Goal: Information Seeking & Learning: Understand process/instructions

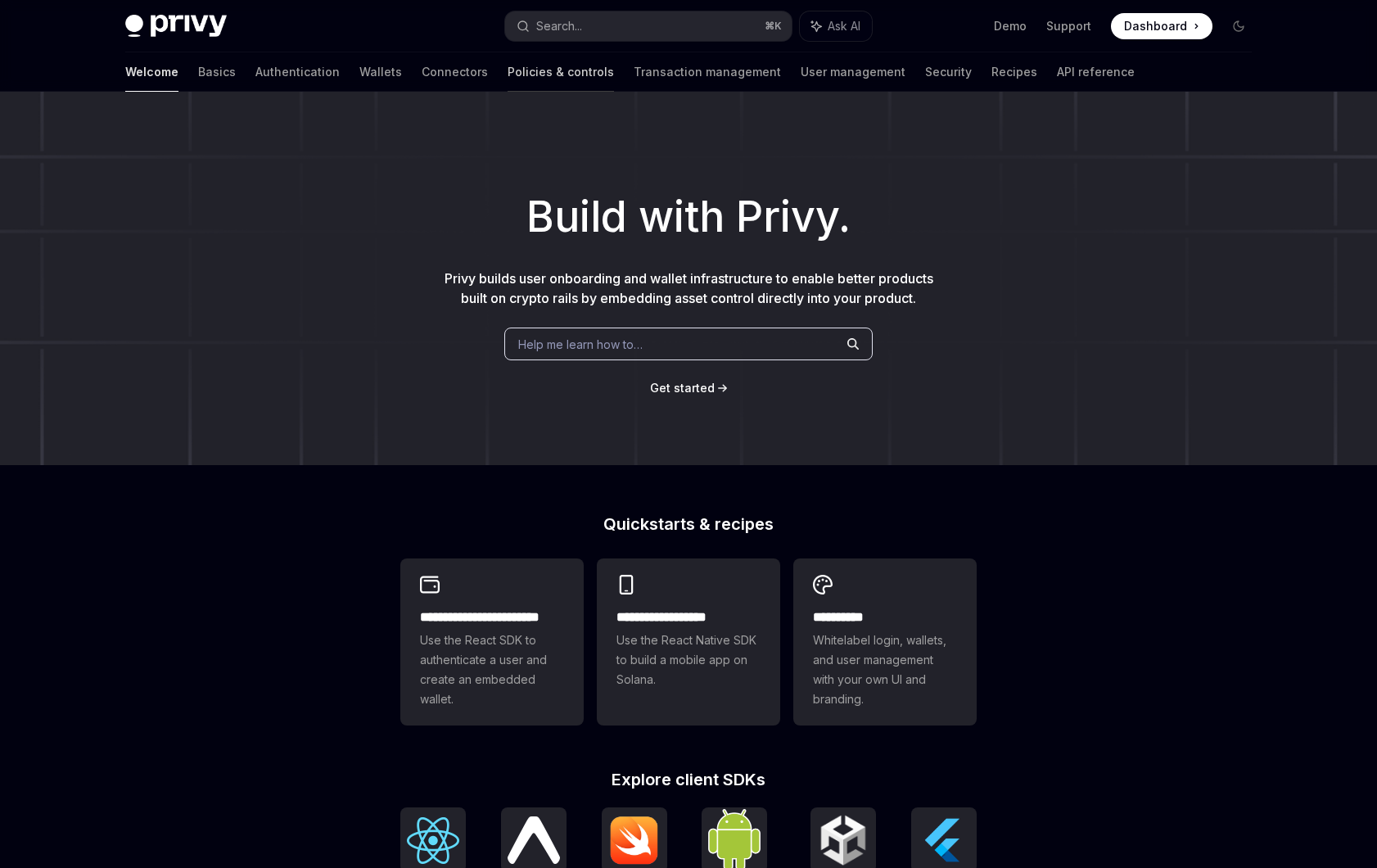
click at [508, 72] on link "Policies & controls" at bounding box center [561, 72] width 106 height 39
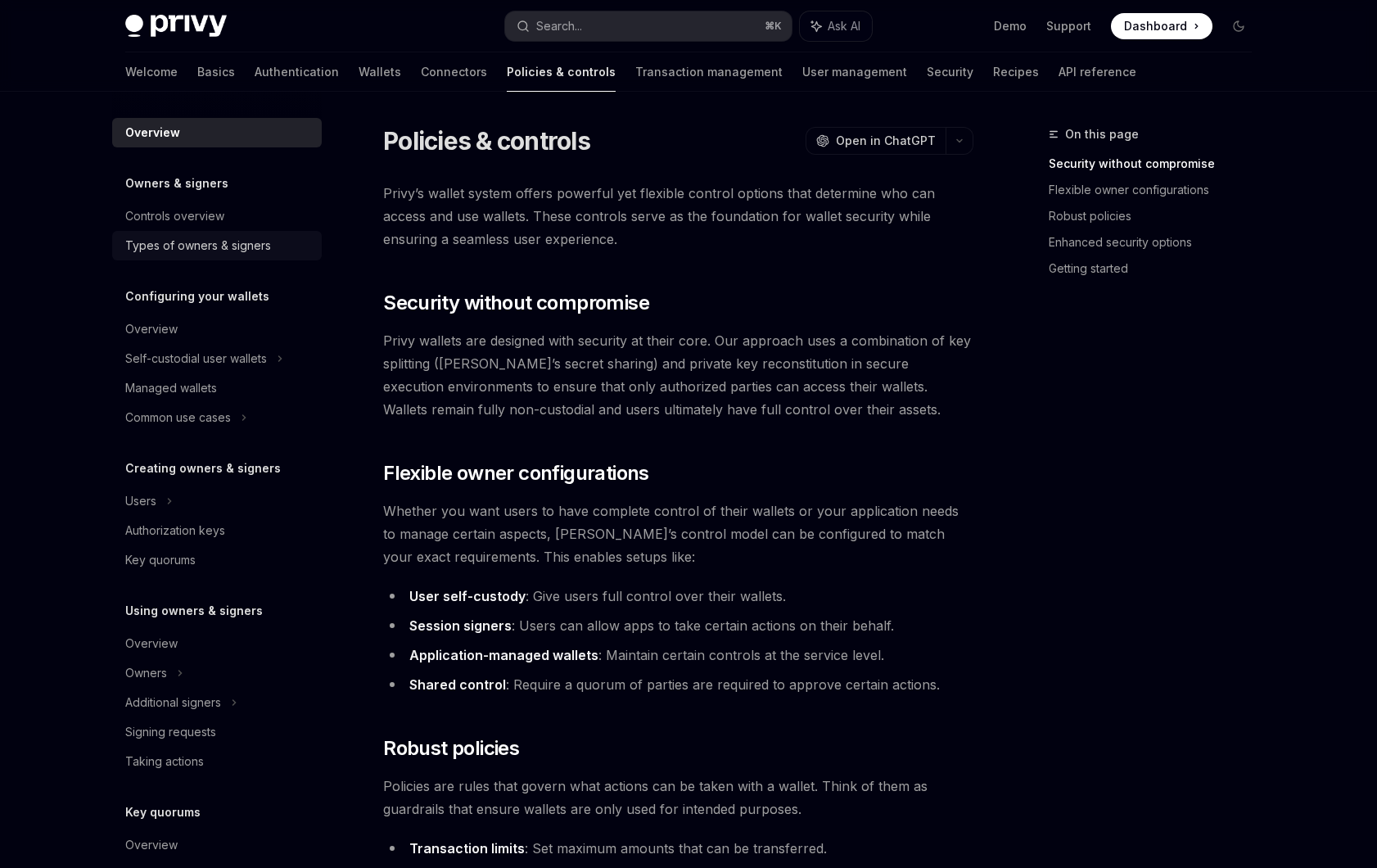
click at [223, 253] on div "Types of owners & signers" at bounding box center [198, 245] width 146 height 20
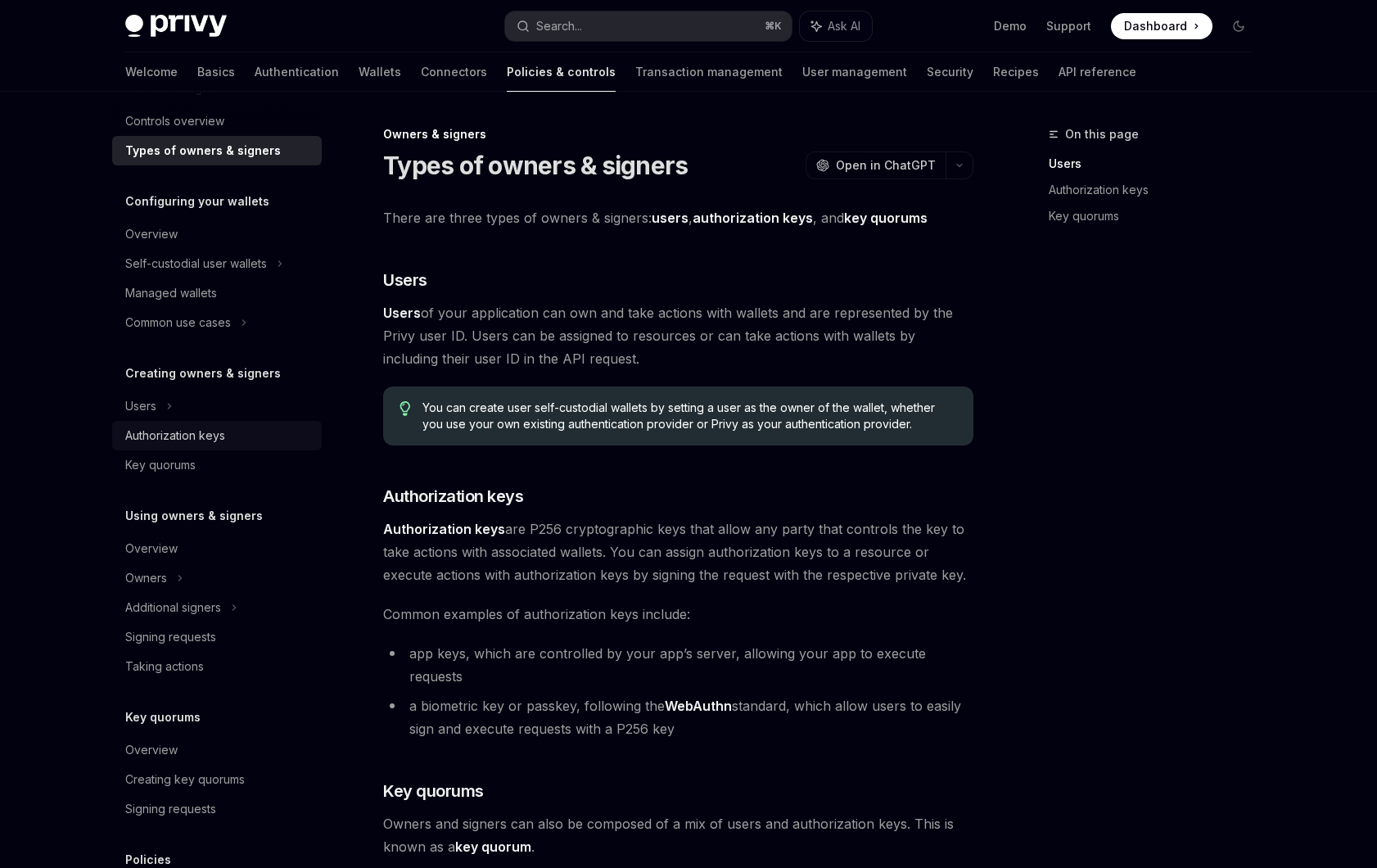
scroll to position [97, 0]
click at [484, 622] on span "Common examples of authorization keys include:" at bounding box center [678, 614] width 590 height 23
click at [480, 623] on span "Common examples of authorization keys include:" at bounding box center [678, 614] width 590 height 23
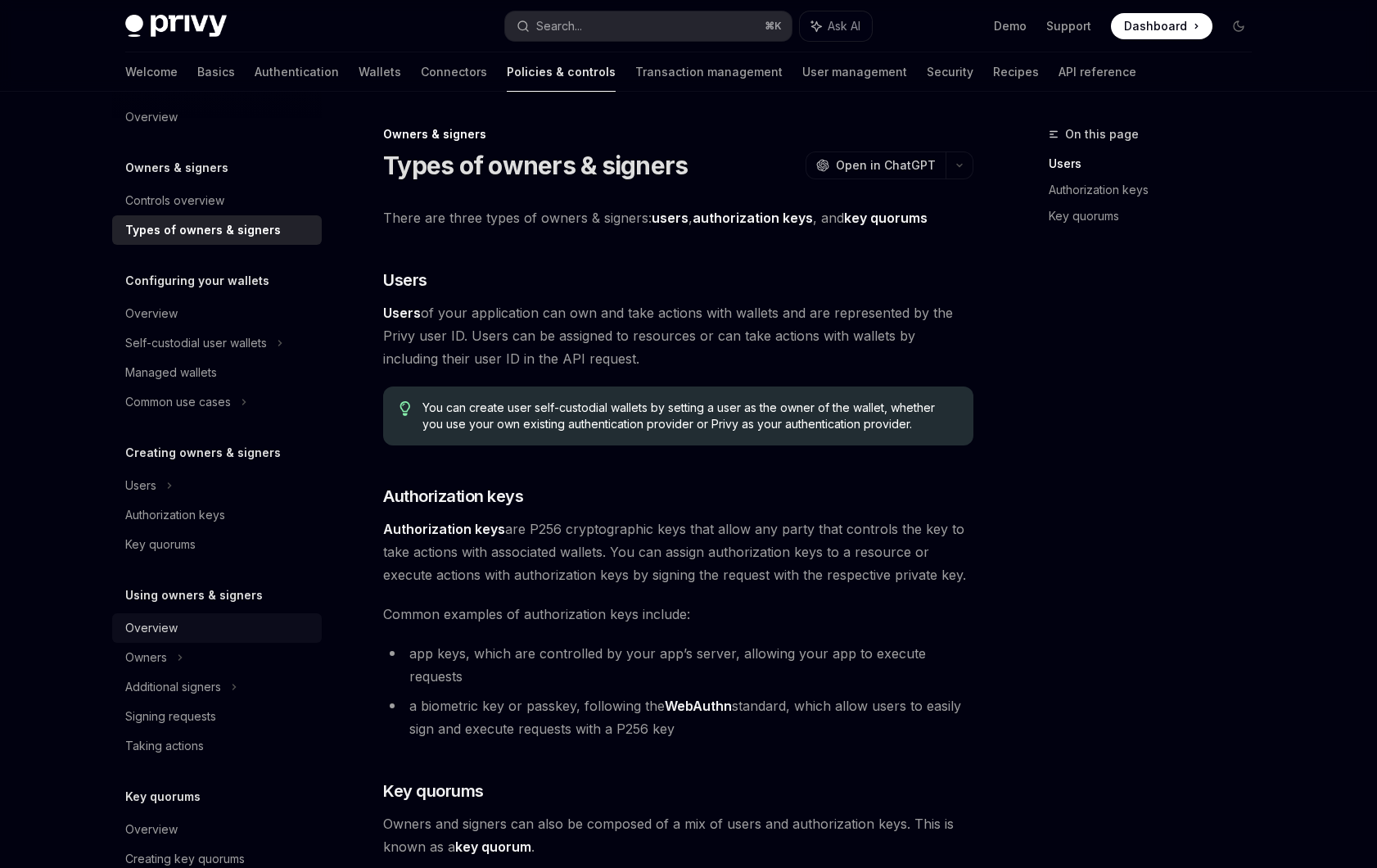
scroll to position [14, 0]
click at [552, 694] on li "a biometric key or passkey, following the WebAuthn standard, which allow users …" at bounding box center [678, 717] width 590 height 46
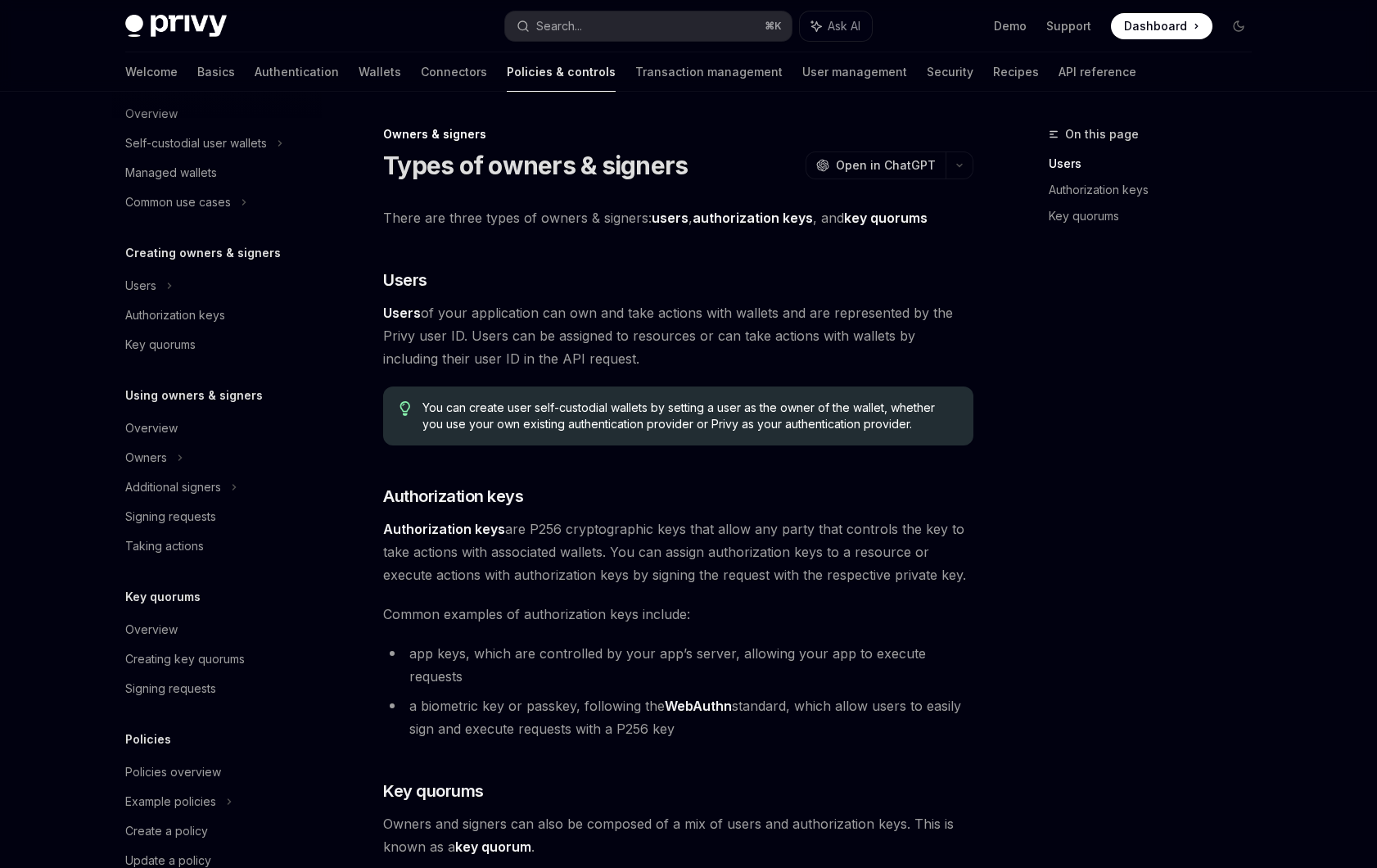
scroll to position [285, 0]
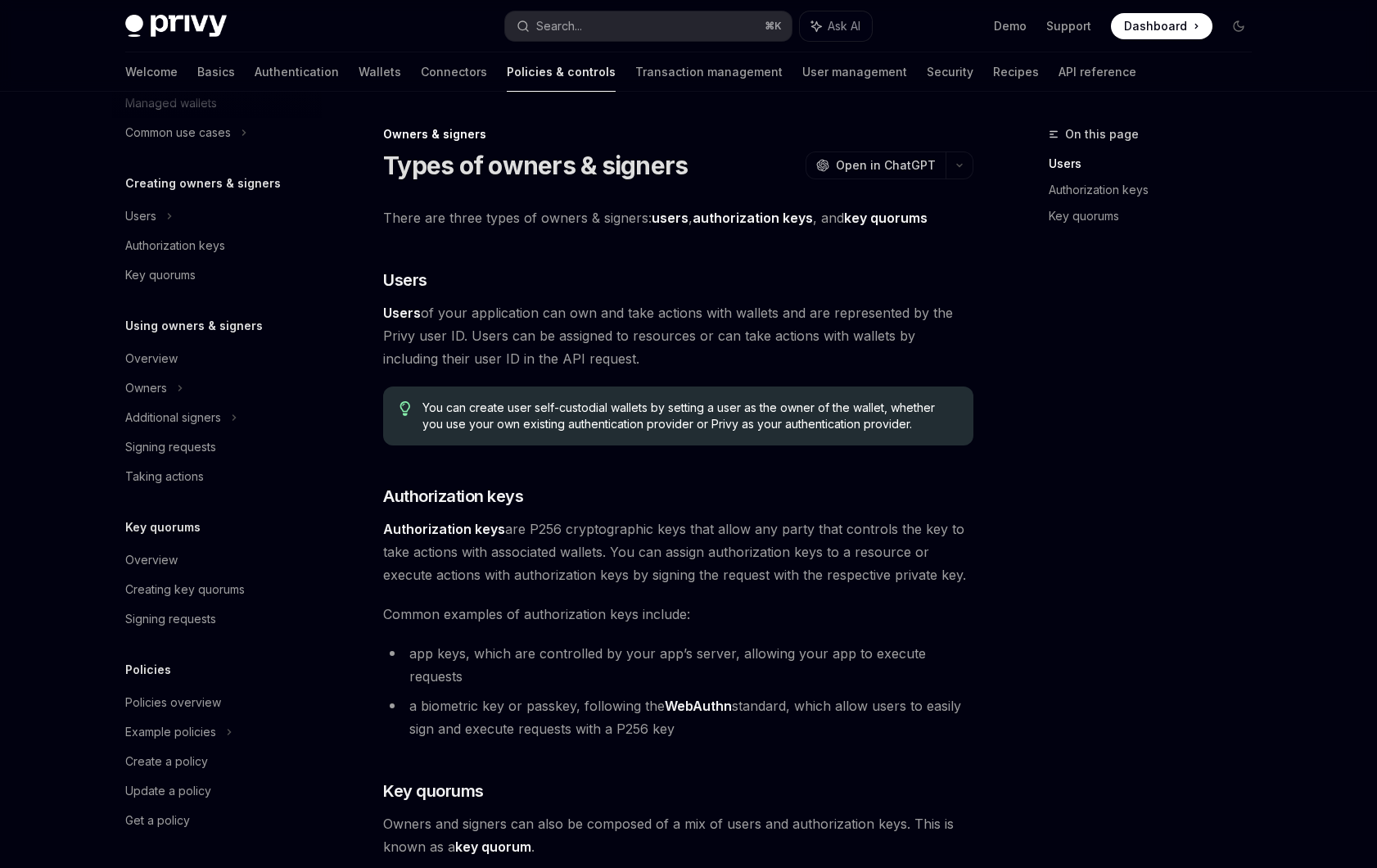
click at [504, 669] on ul "app keys, which are controlled by your app’s server, allowing your app to execu…" at bounding box center [678, 691] width 590 height 99
click at [927, 70] on link "Security" at bounding box center [950, 72] width 47 height 39
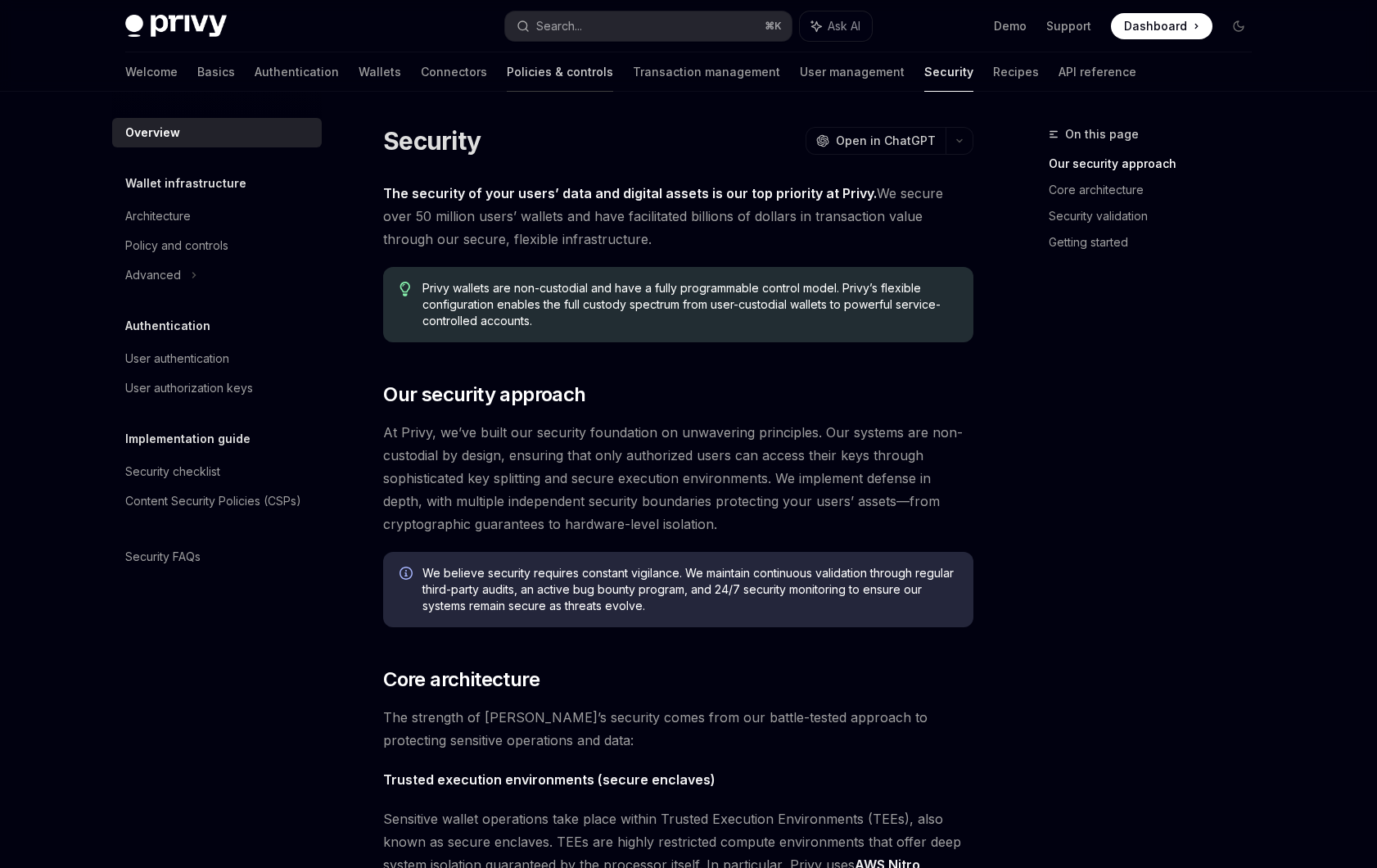
click at [507, 68] on link "Policies & controls" at bounding box center [560, 72] width 106 height 39
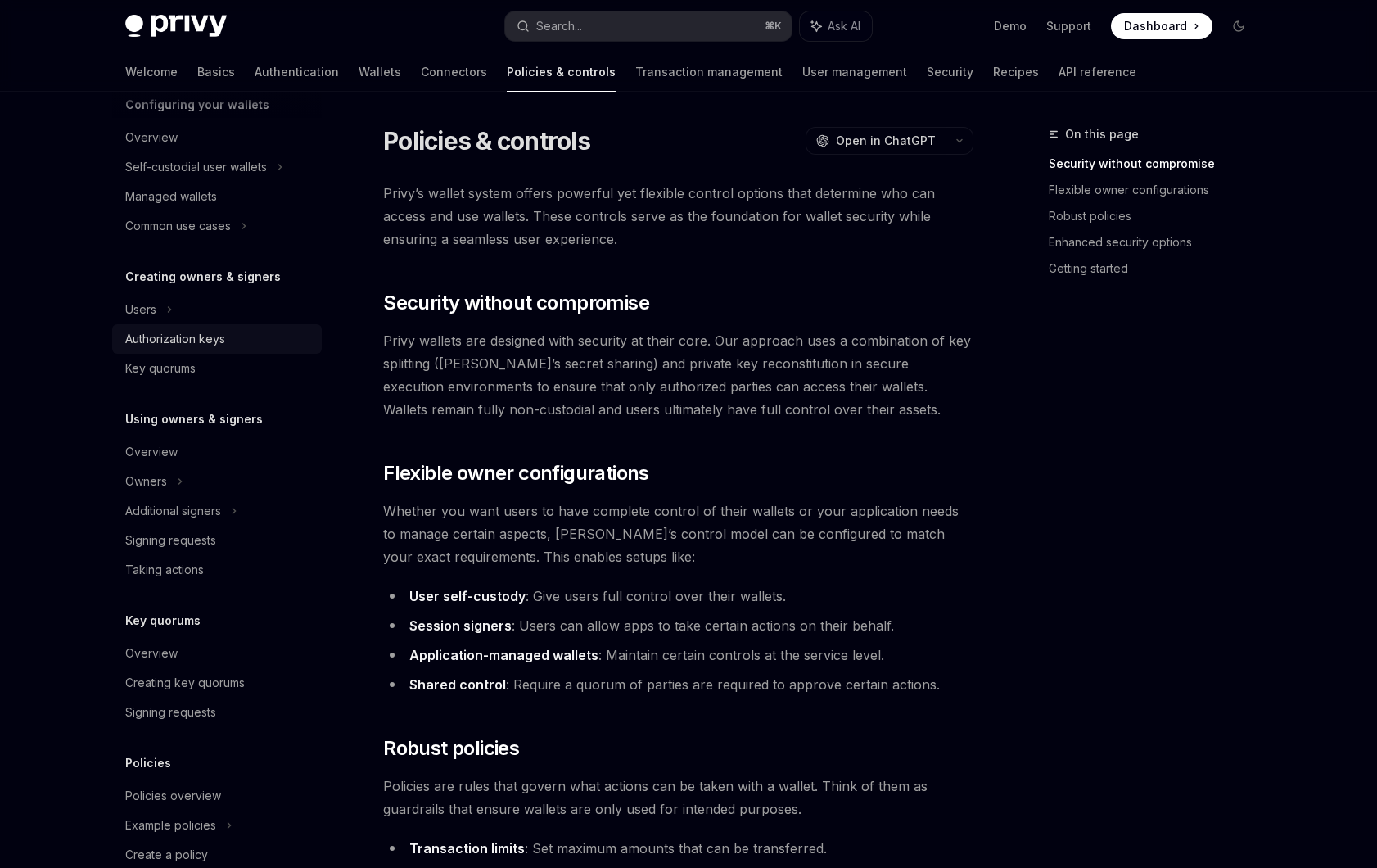
scroll to position [204, 0]
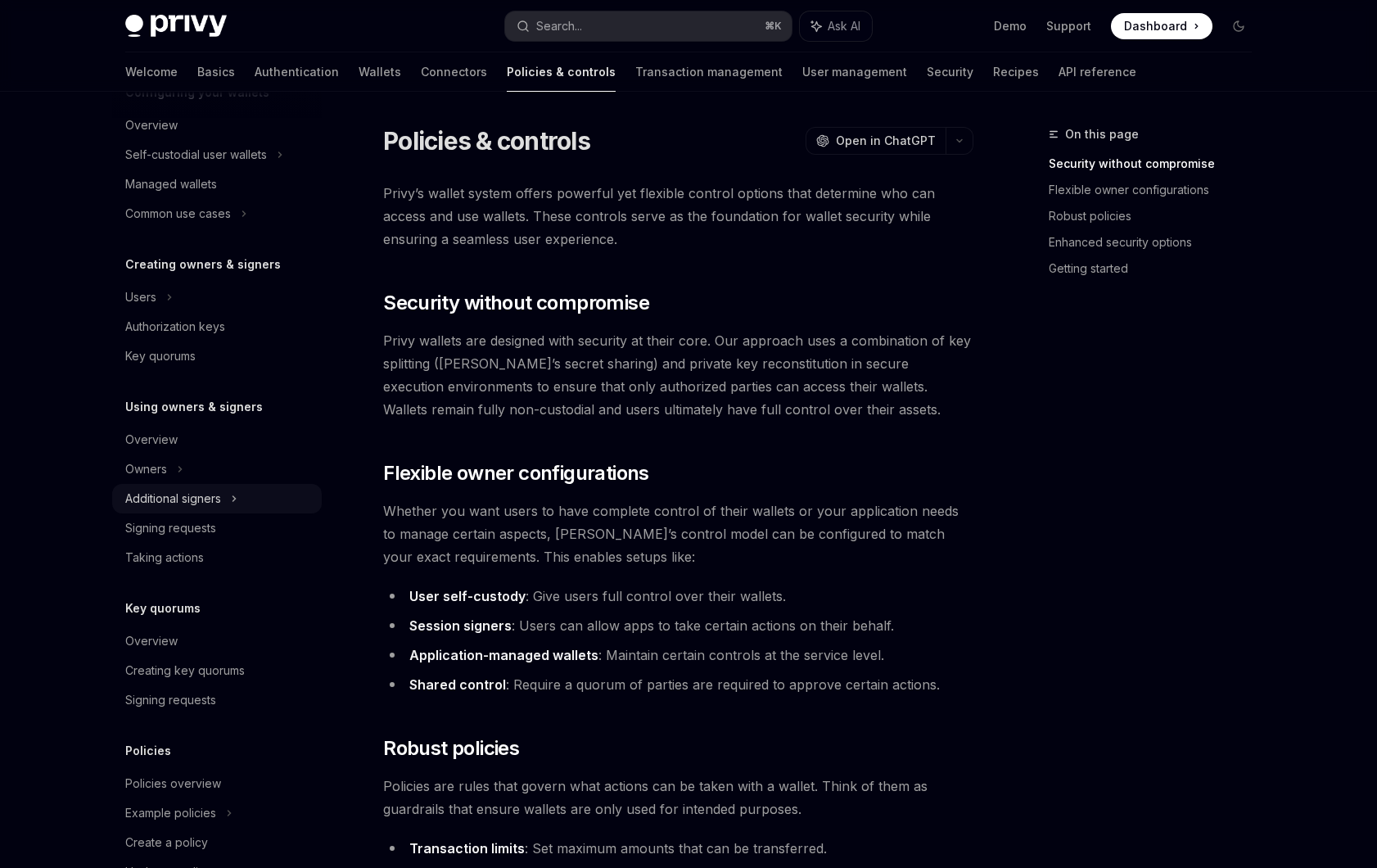
click at [193, 495] on div "Additional signers" at bounding box center [172, 499] width 96 height 20
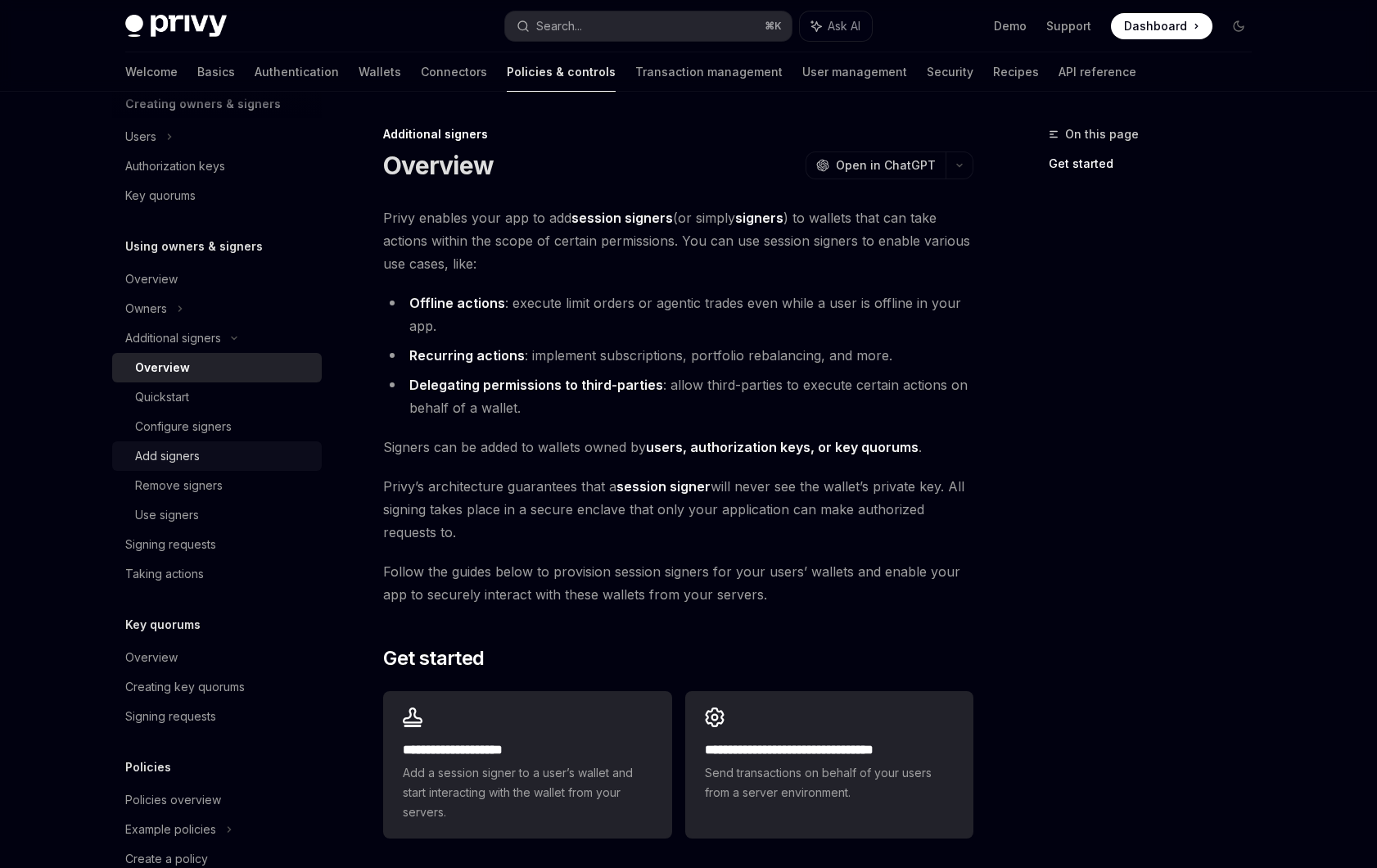
scroll to position [385, 0]
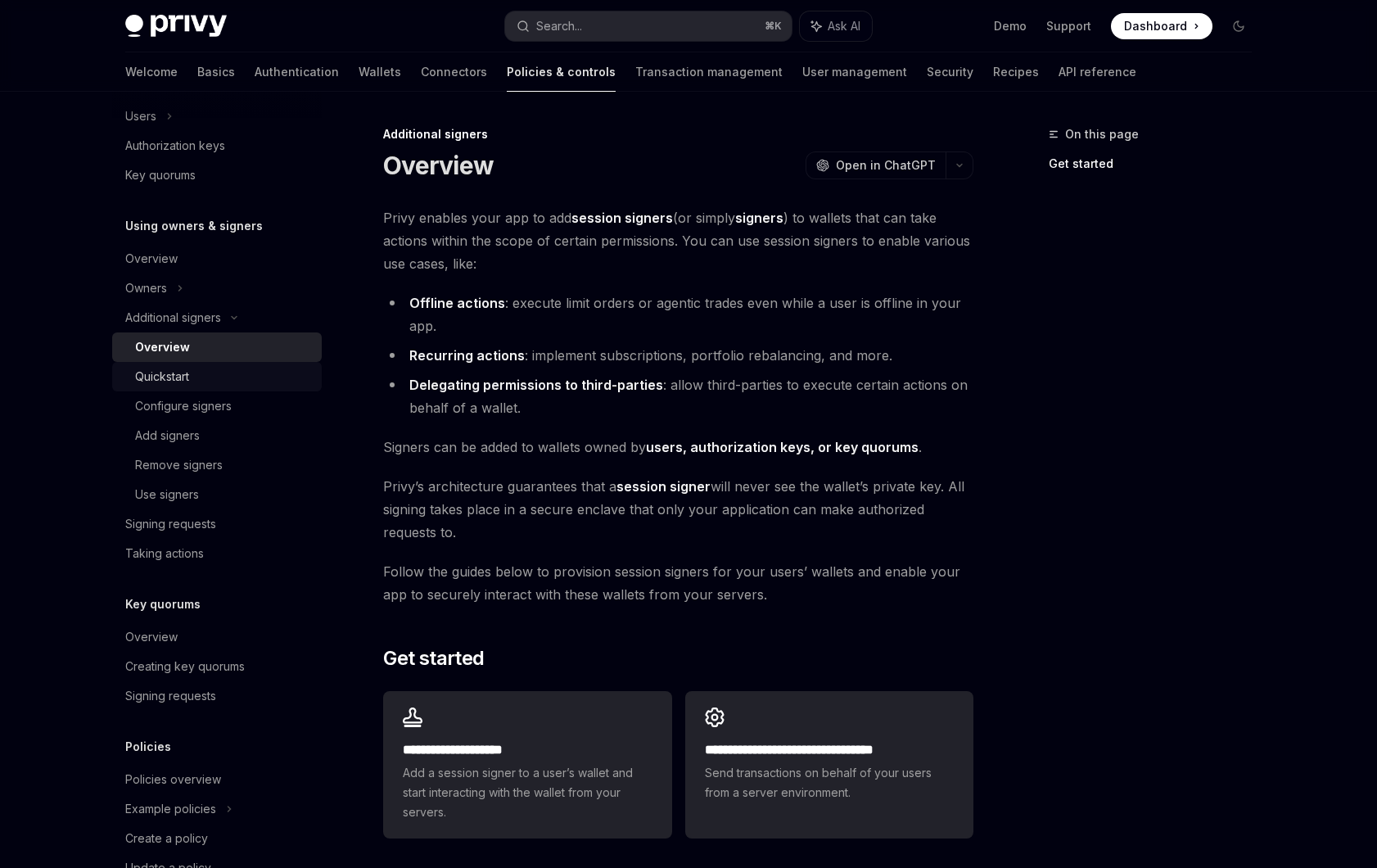
click at [185, 371] on div "Quickstart" at bounding box center [162, 376] width 54 height 20
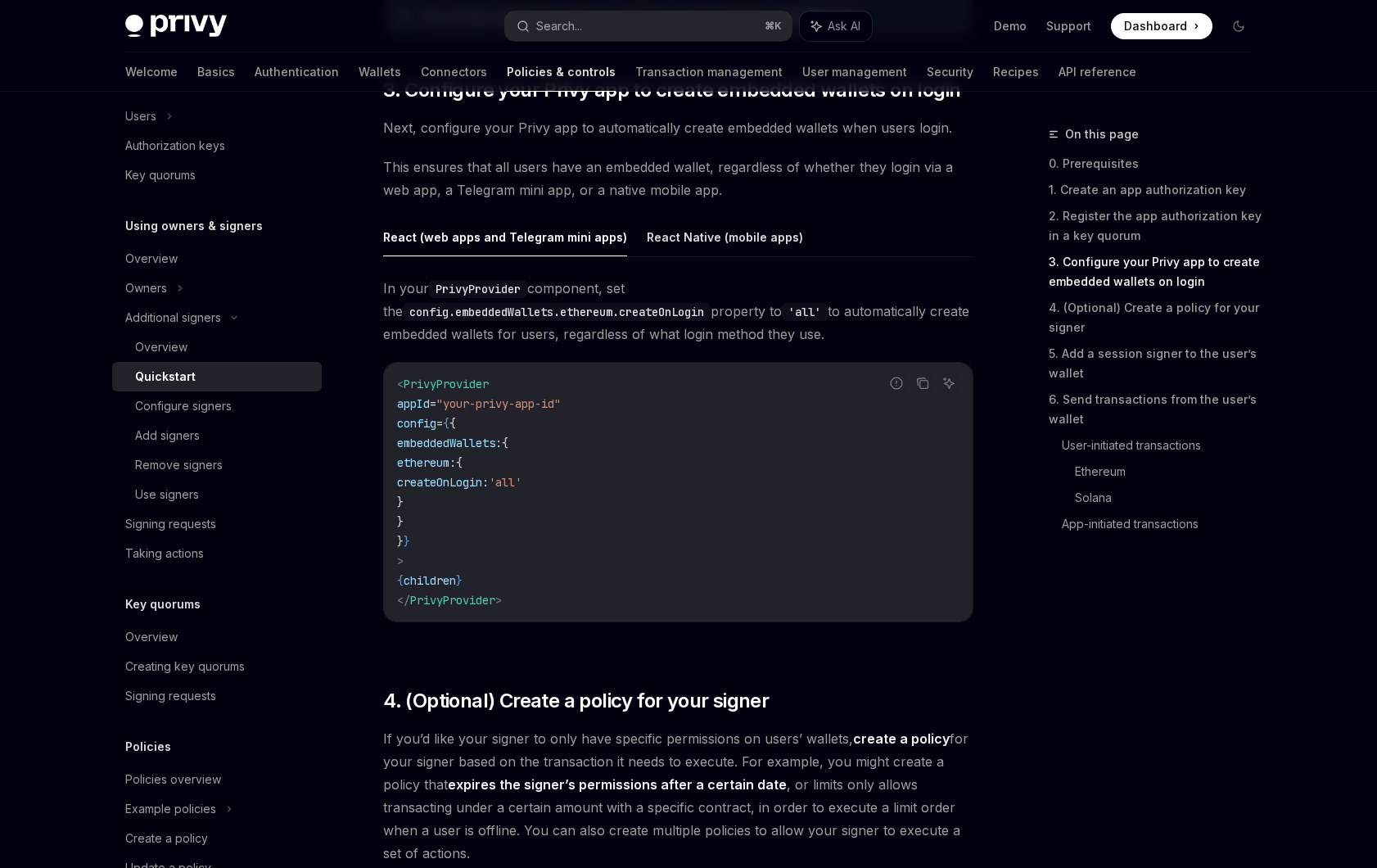
scroll to position [1601, 0]
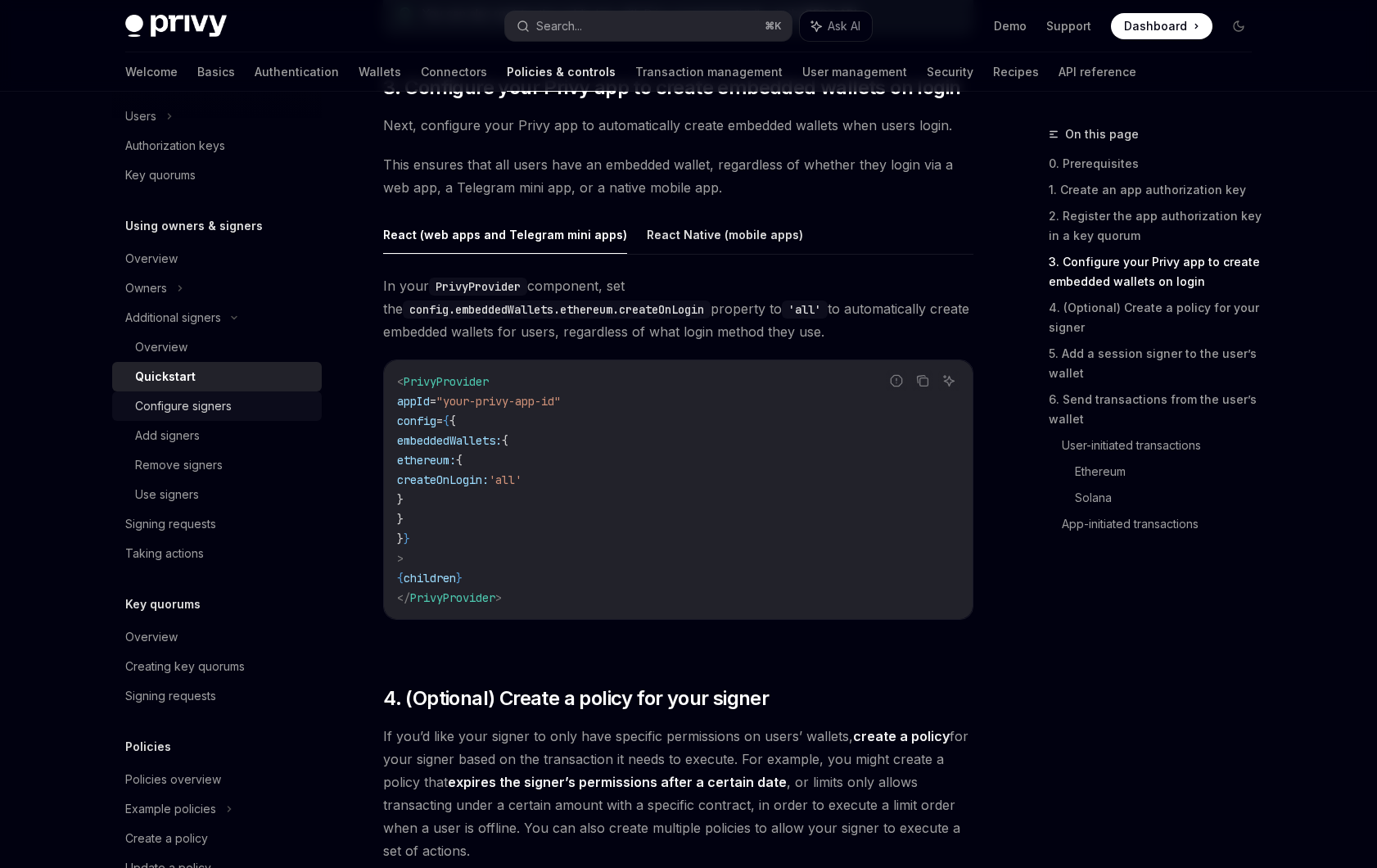
click at [217, 404] on div "Configure signers" at bounding box center [183, 406] width 97 height 20
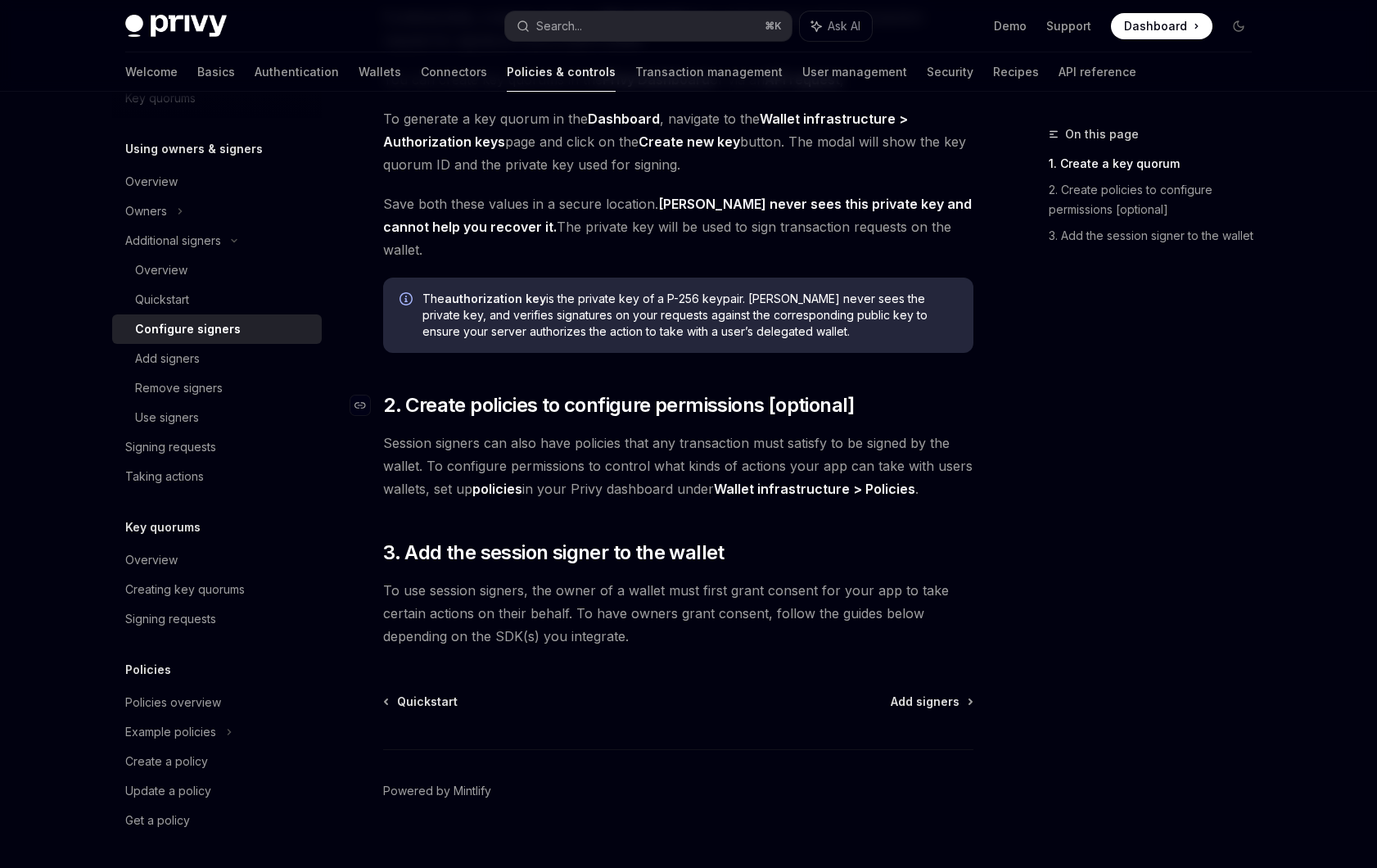
scroll to position [246, 0]
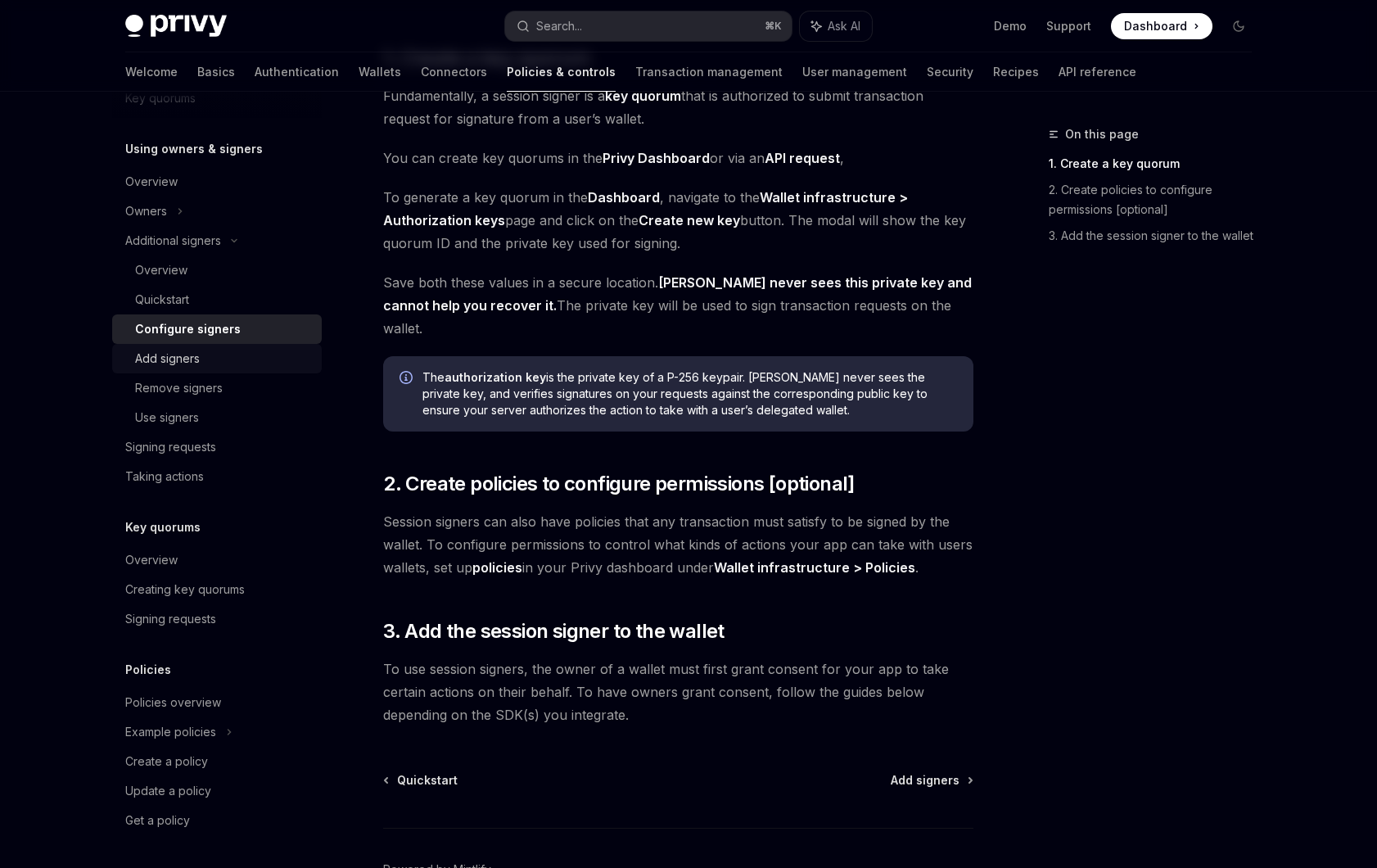
click at [179, 358] on div "Add signers" at bounding box center [167, 358] width 65 height 20
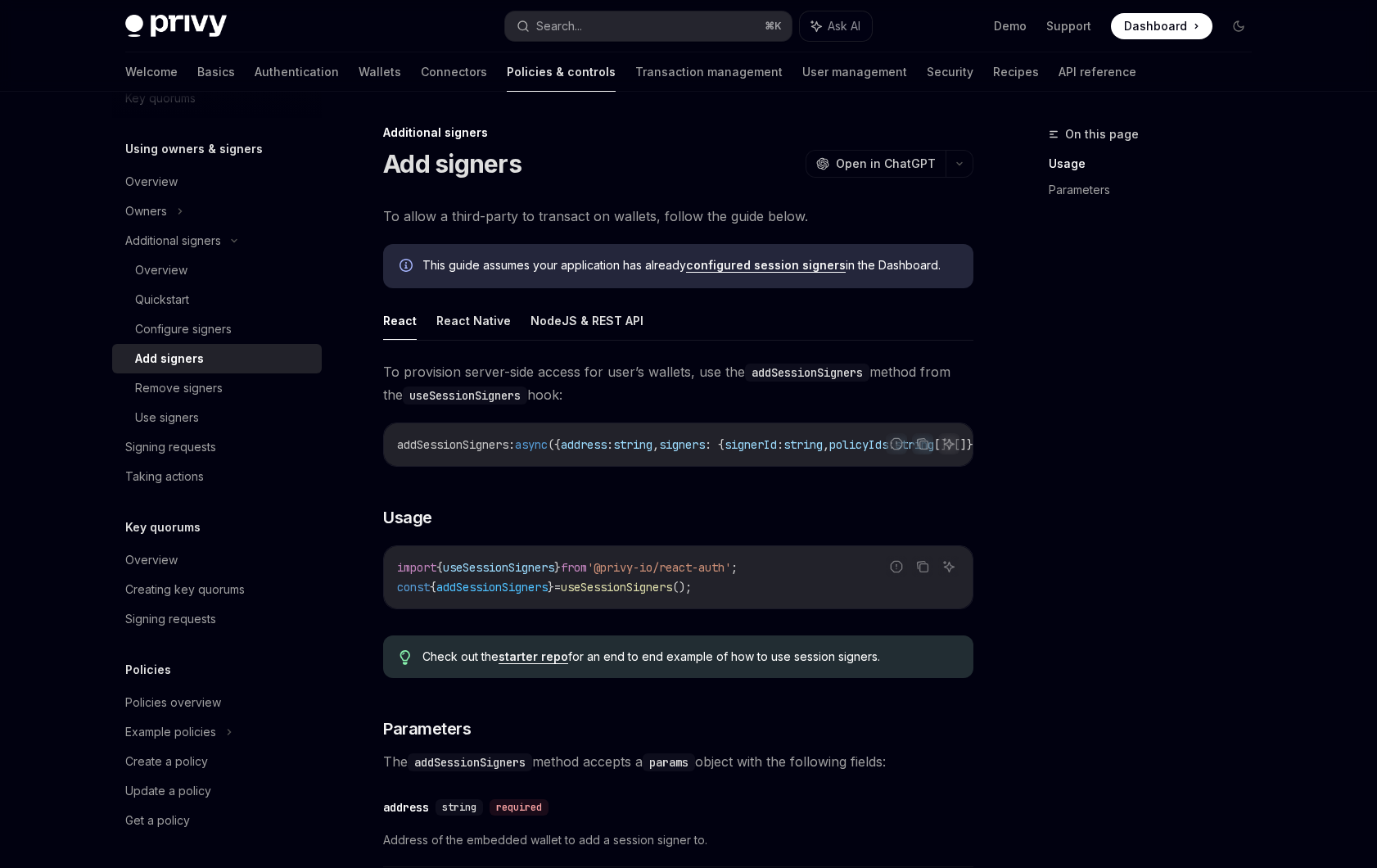
scroll to position [31, 0]
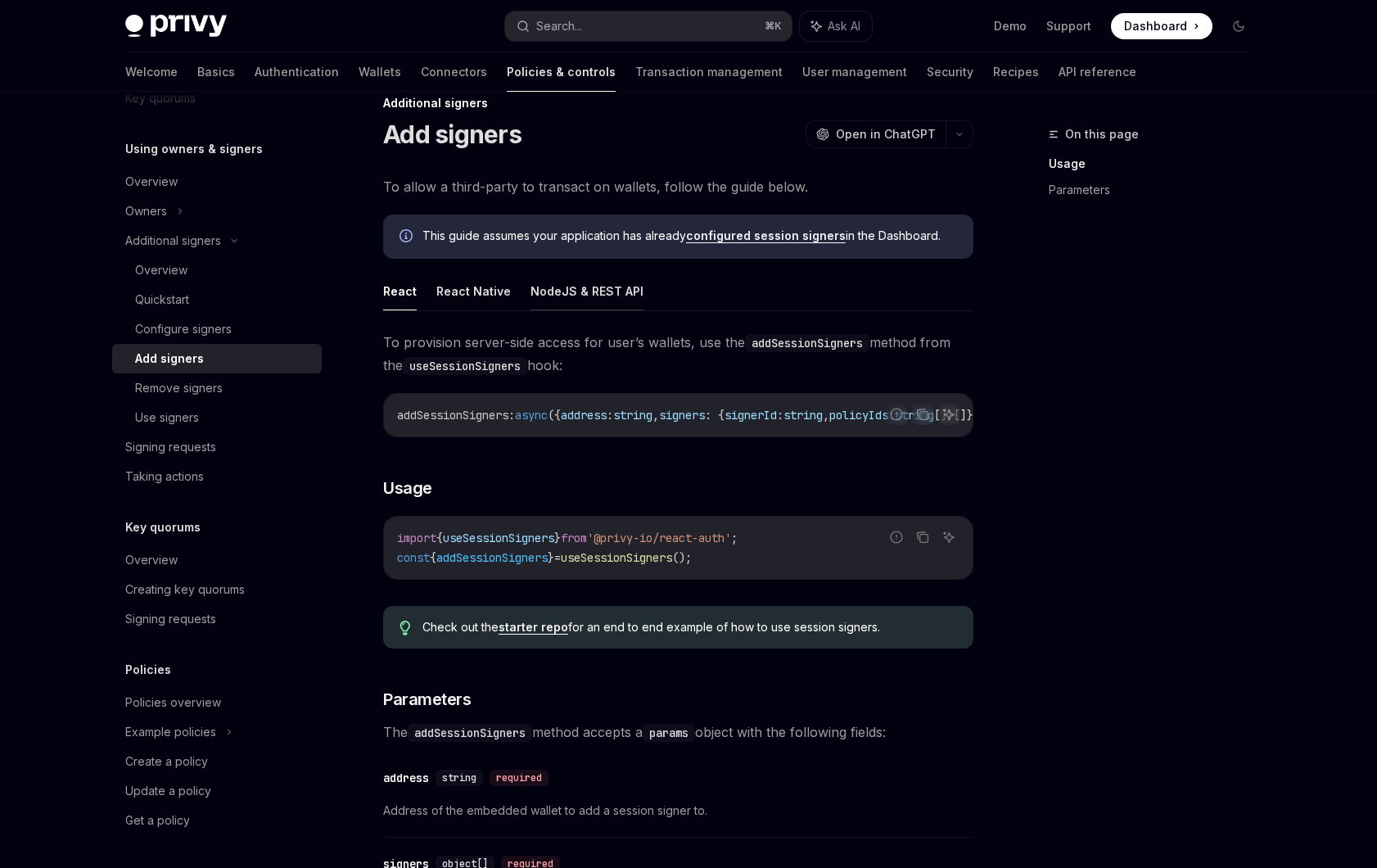
click at [539, 295] on button "NodeJS & REST API" at bounding box center [587, 290] width 113 height 38
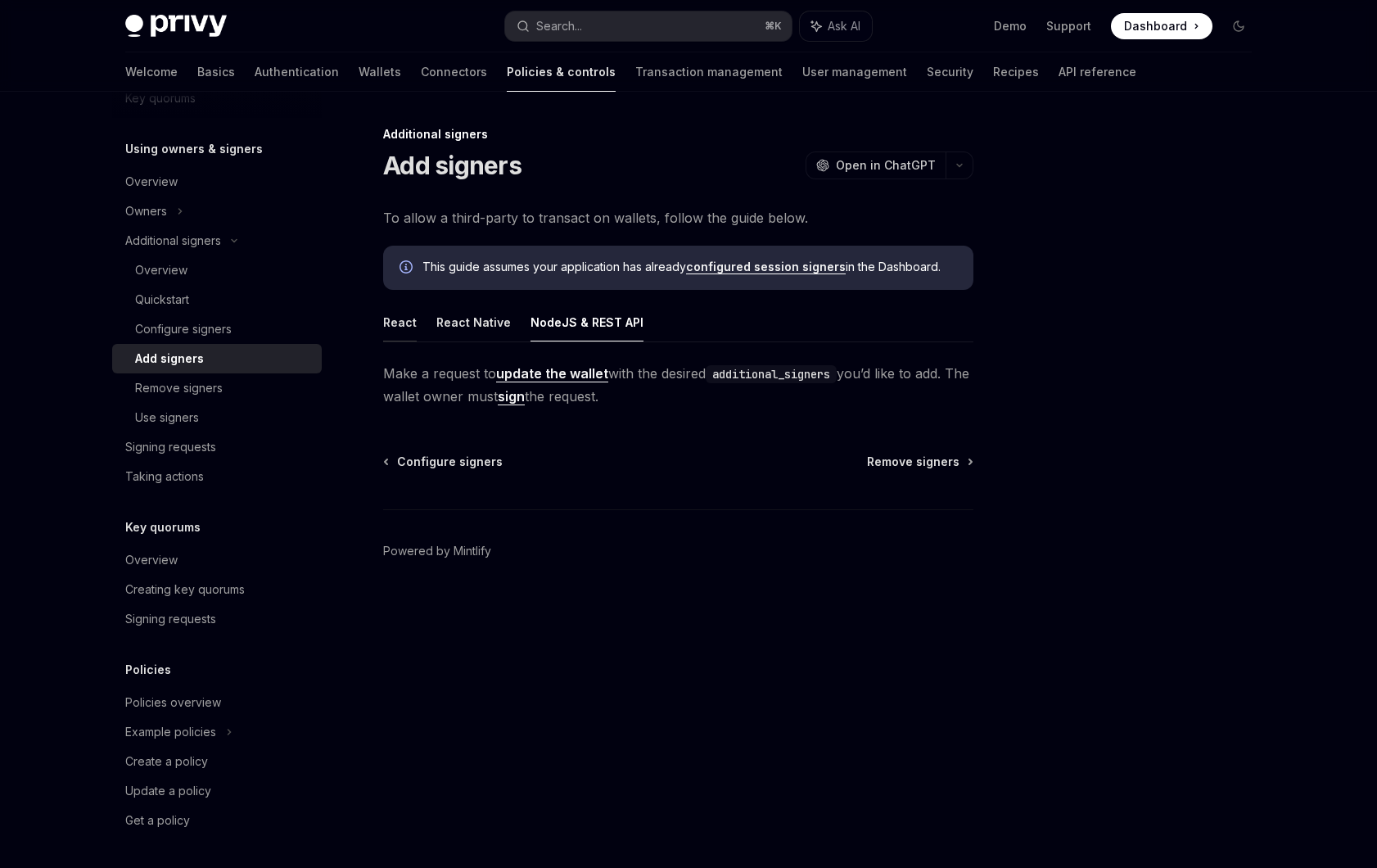
click at [393, 322] on button "React" at bounding box center [400, 322] width 34 height 38
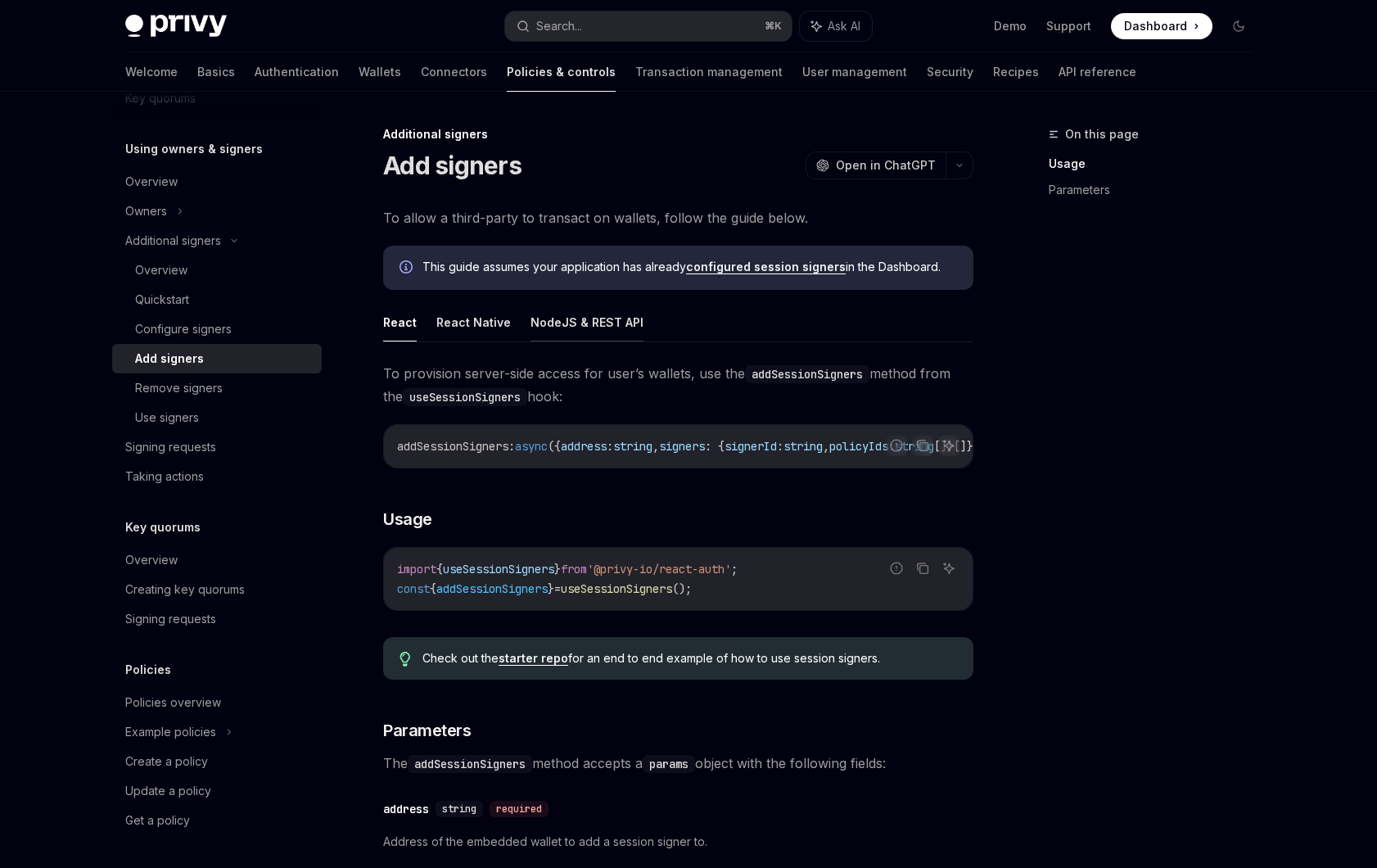
click at [588, 322] on button "NodeJS & REST API" at bounding box center [587, 322] width 113 height 38
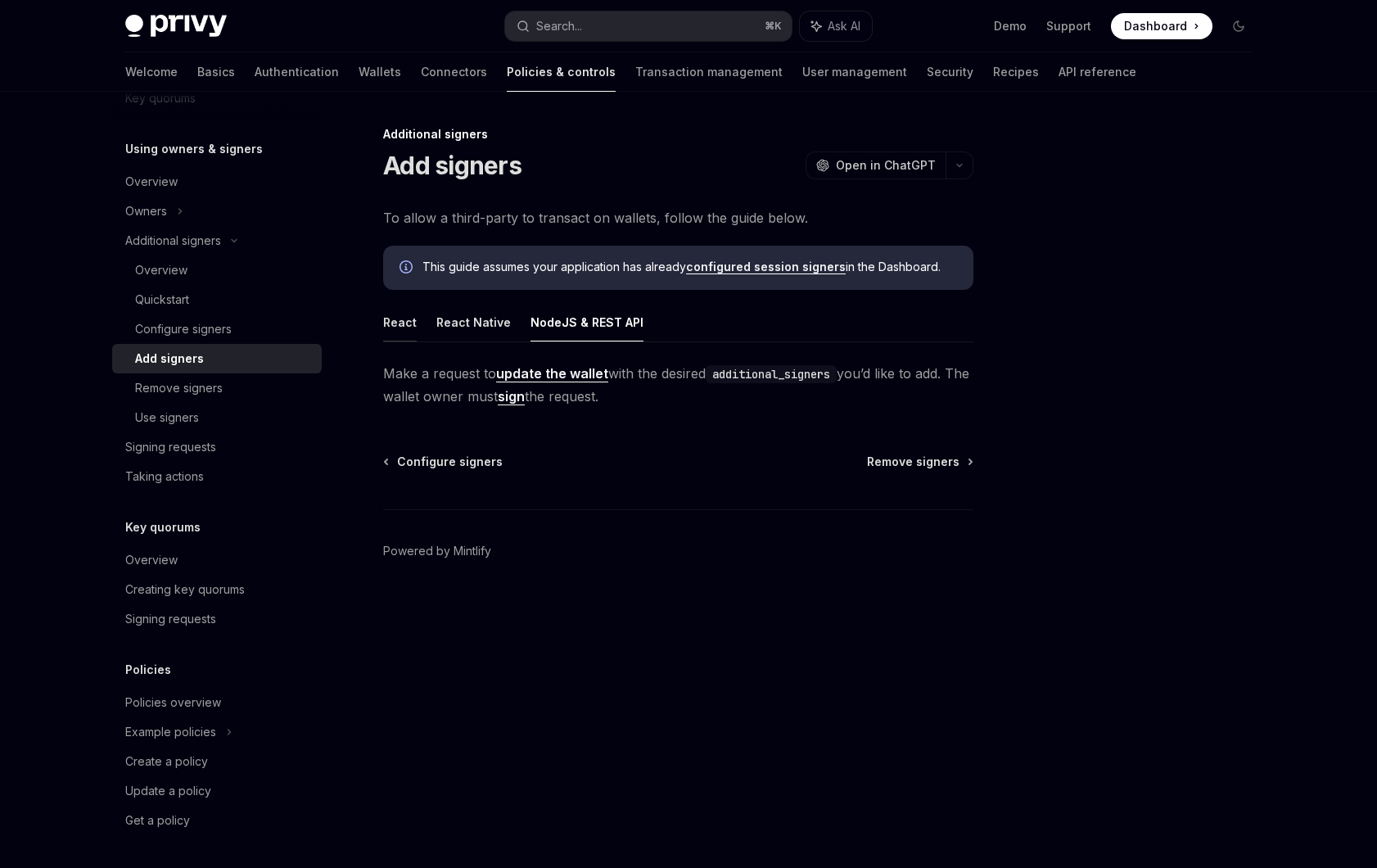
click at [405, 313] on button "React" at bounding box center [400, 322] width 34 height 38
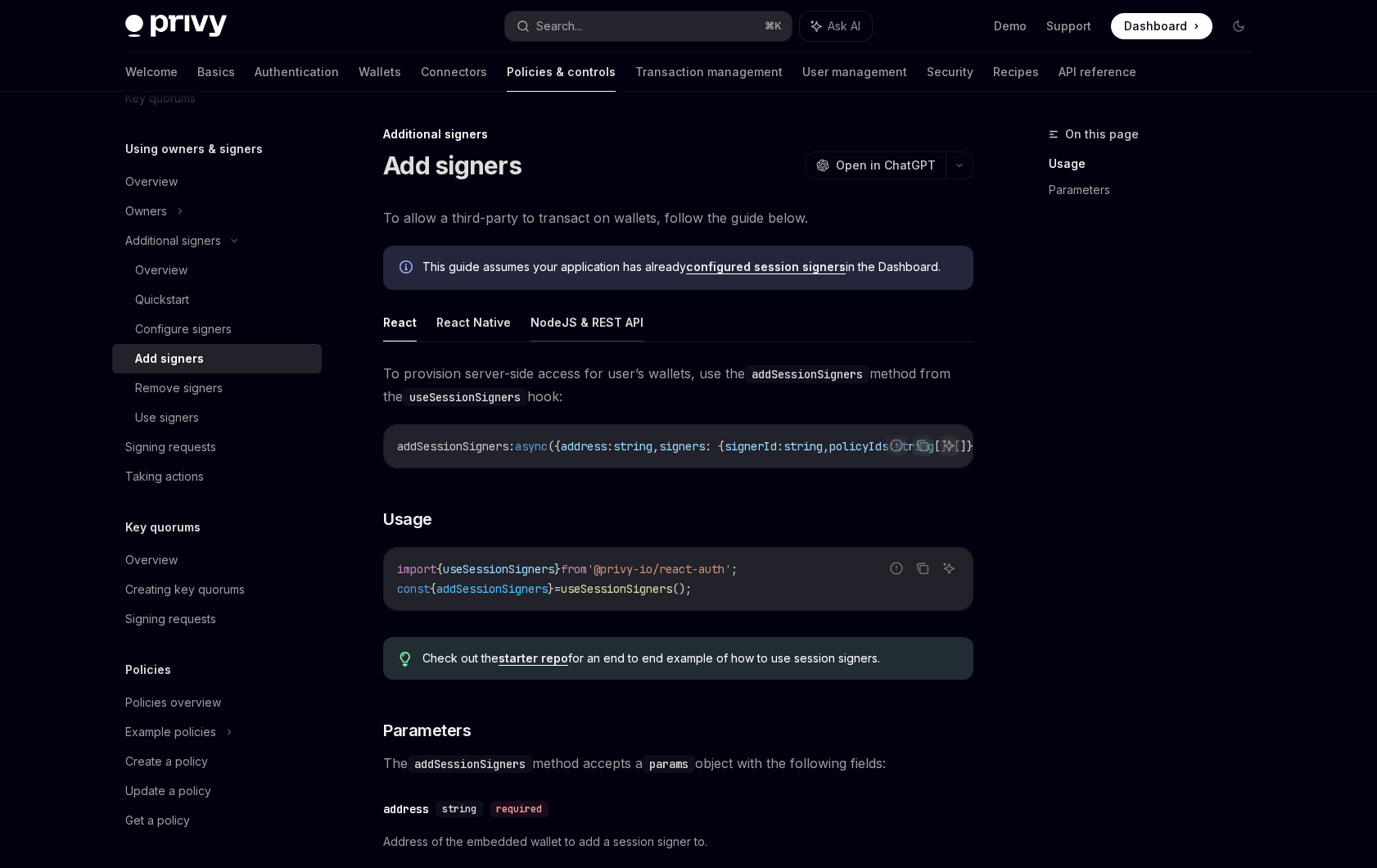
click at [570, 321] on button "NodeJS & REST API" at bounding box center [587, 322] width 113 height 38
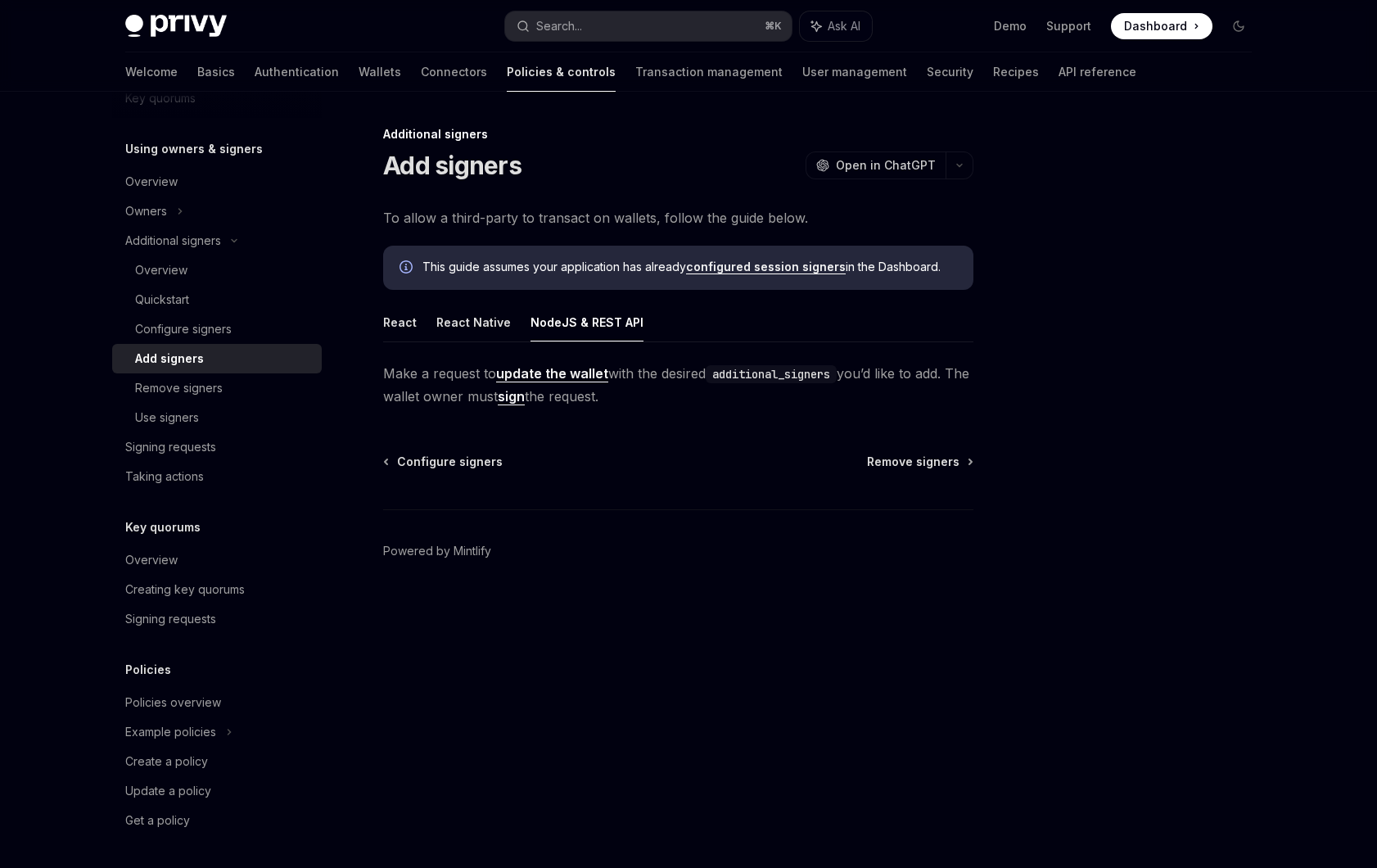
click at [554, 379] on link "update the wallet" at bounding box center [552, 374] width 112 height 17
type textarea "*"
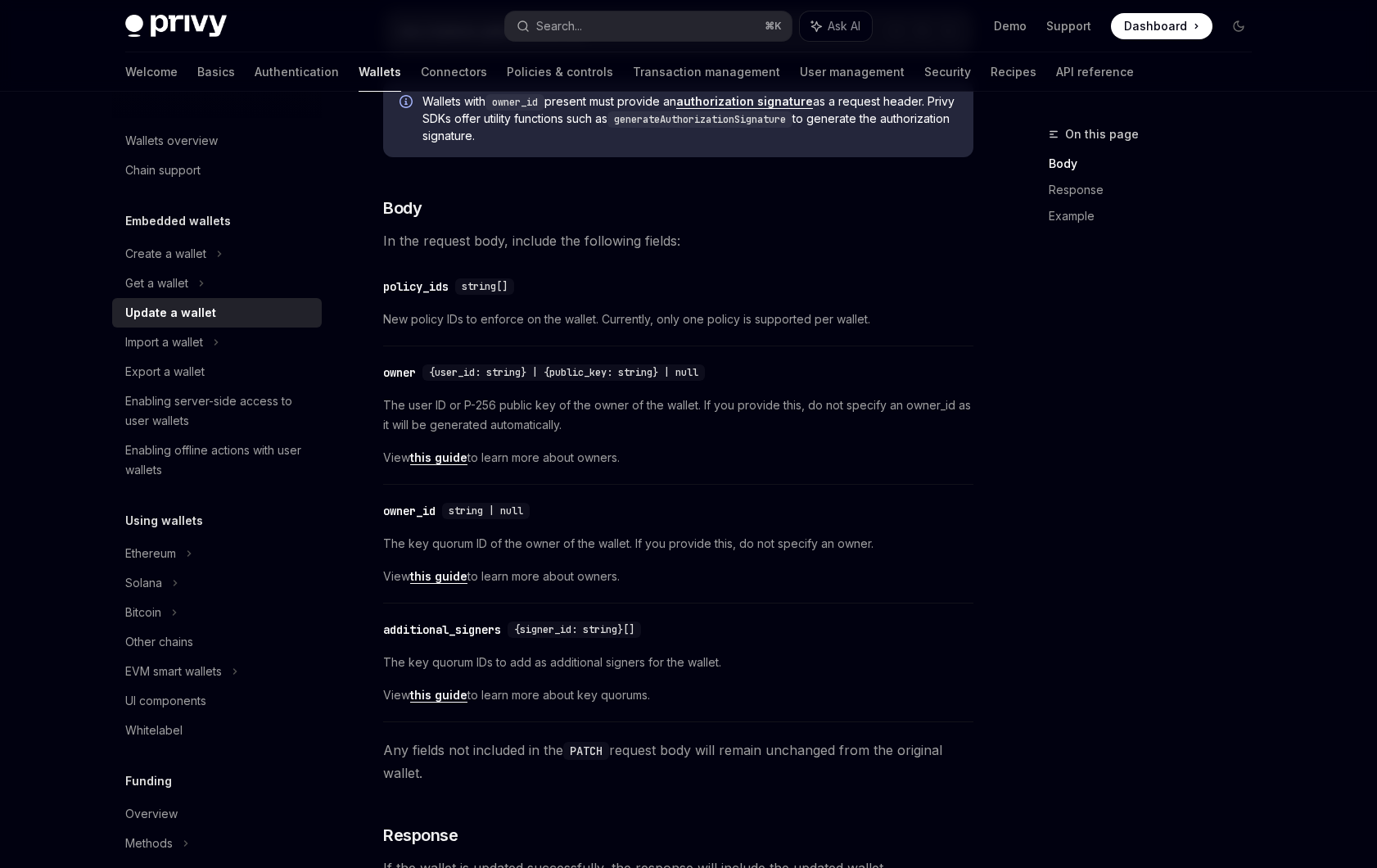
scroll to position [564, 0]
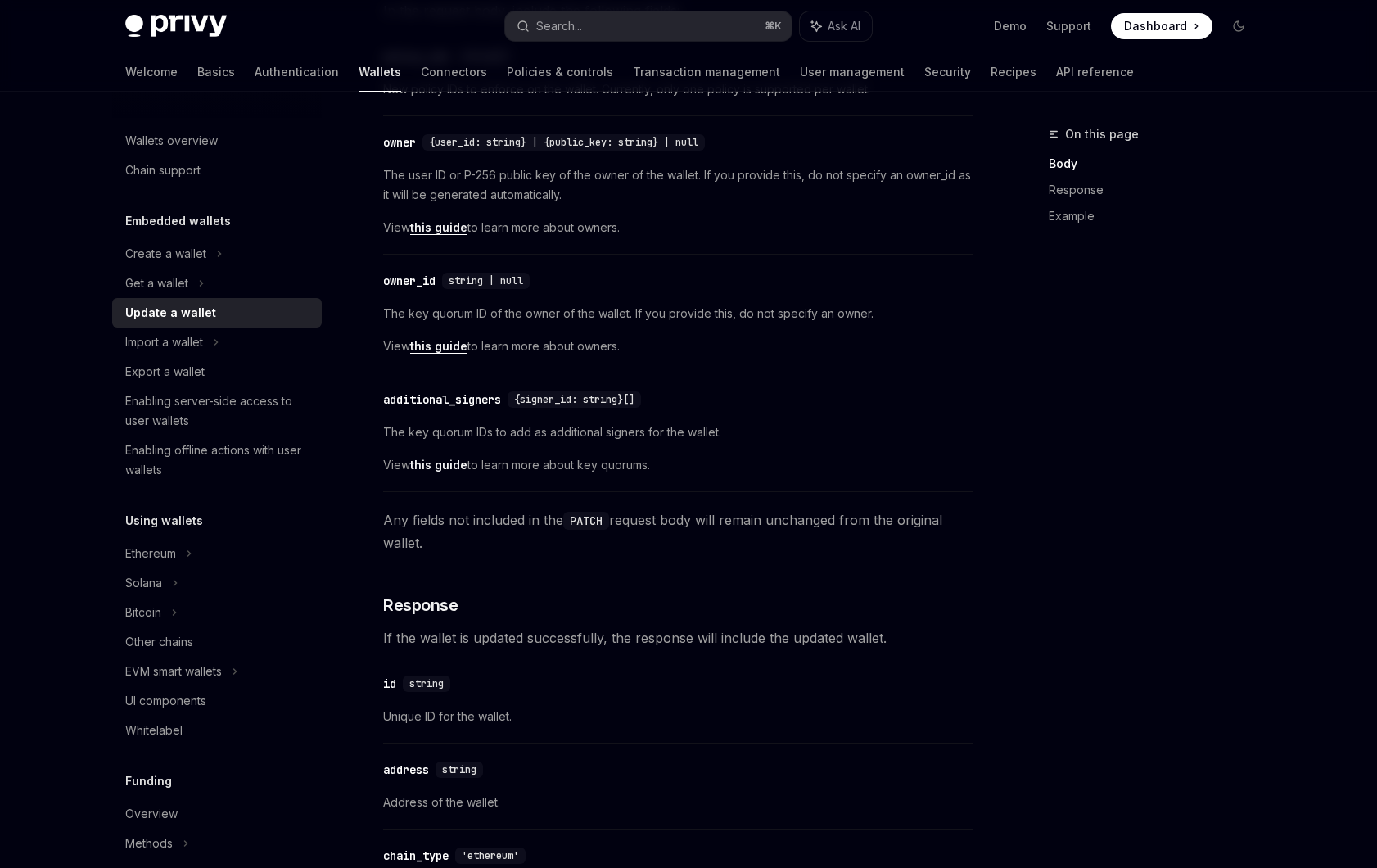
click at [550, 429] on span "The key quorum IDs to add as additional signers for the wallet." at bounding box center [678, 431] width 590 height 20
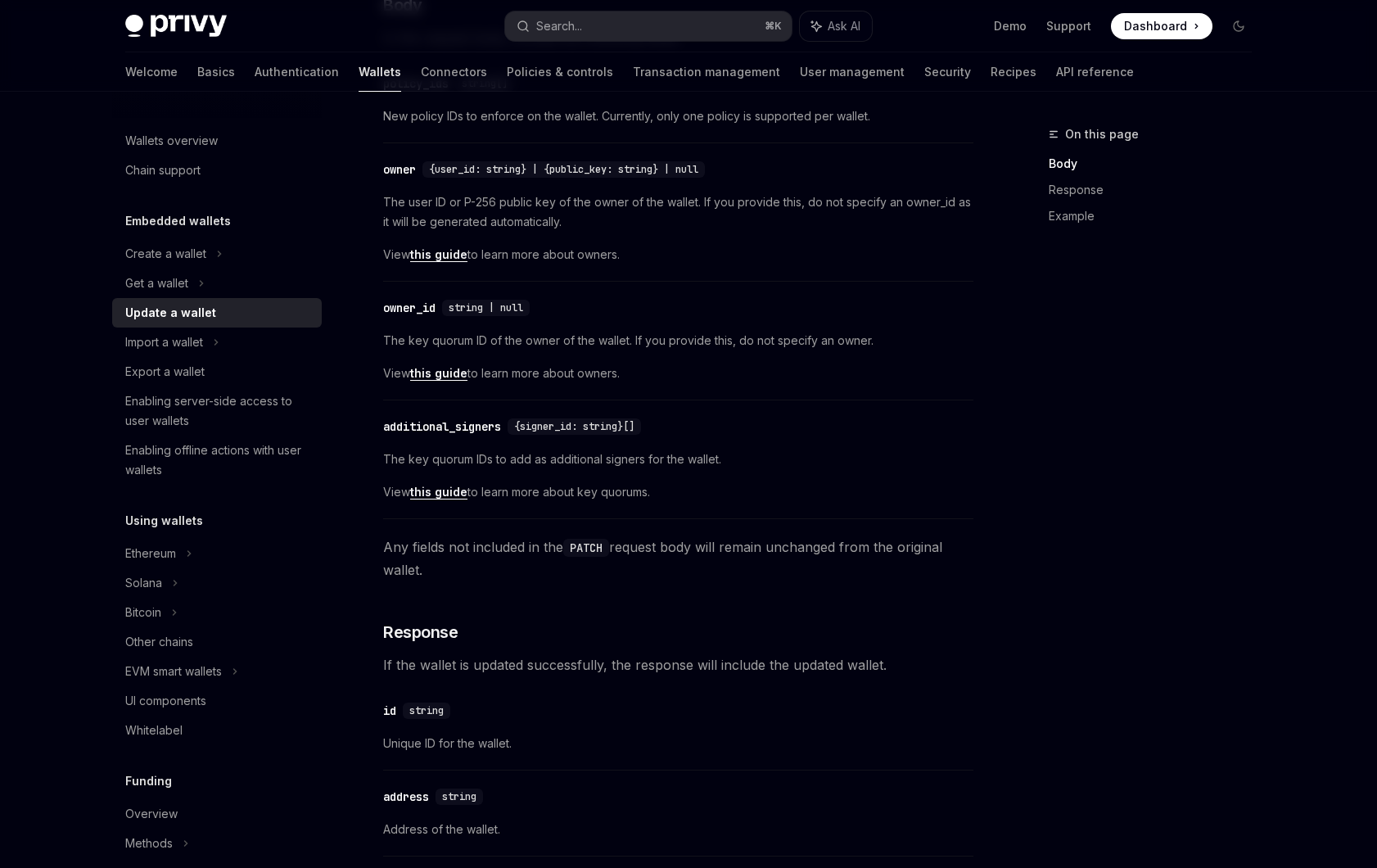
scroll to position [535, 0]
click at [927, 358] on div "The key quorum ID of the owner of the wallet. If you provide this, do not speci…" at bounding box center [678, 359] width 590 height 53
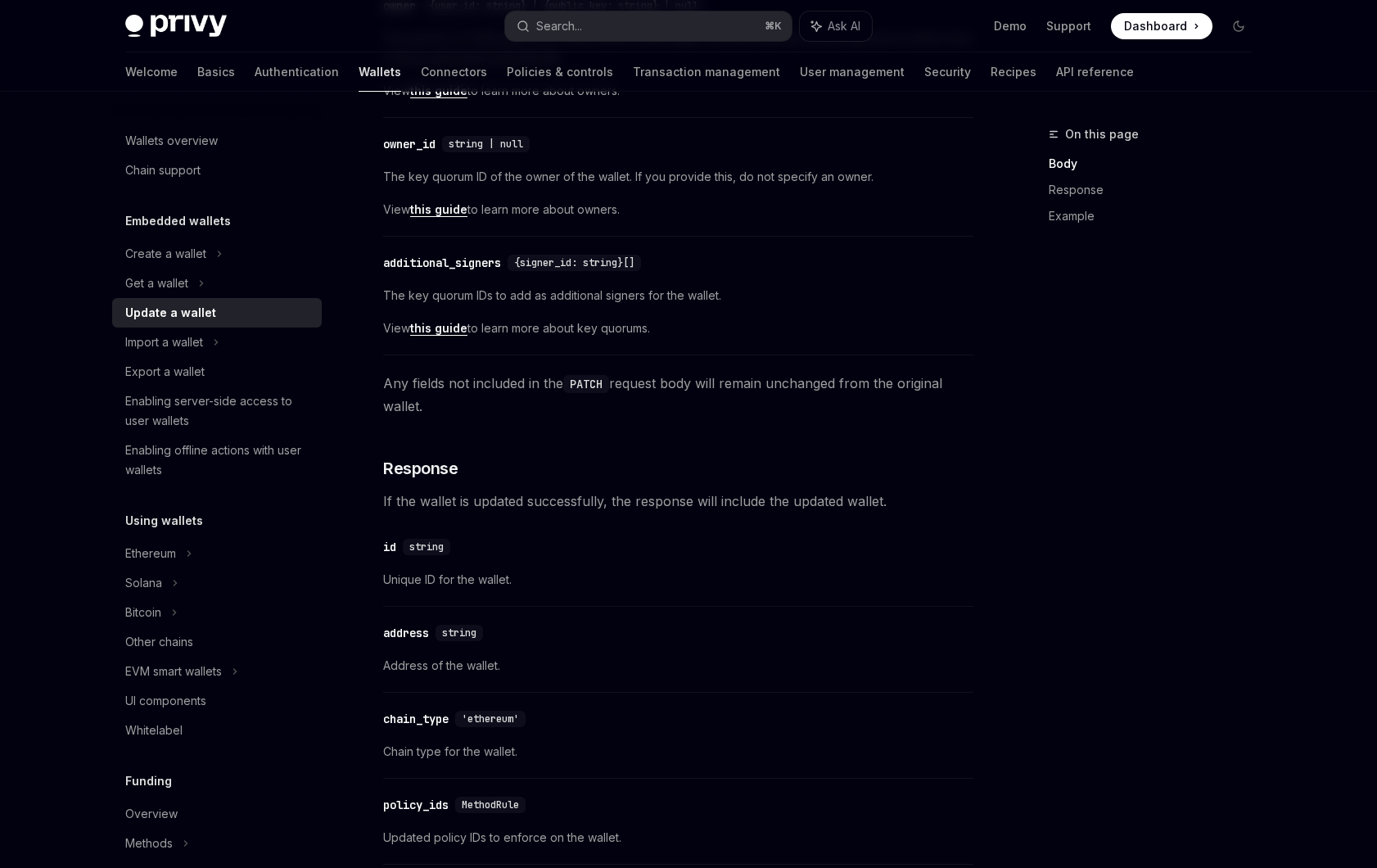
scroll to position [785, 0]
